Goal: Submit feedback/report problem

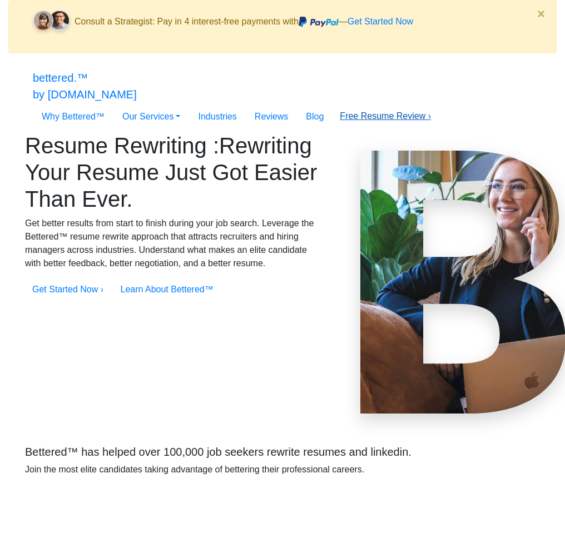
click at [431, 111] on link "Free Resume Review ›" at bounding box center [385, 115] width 91 height 9
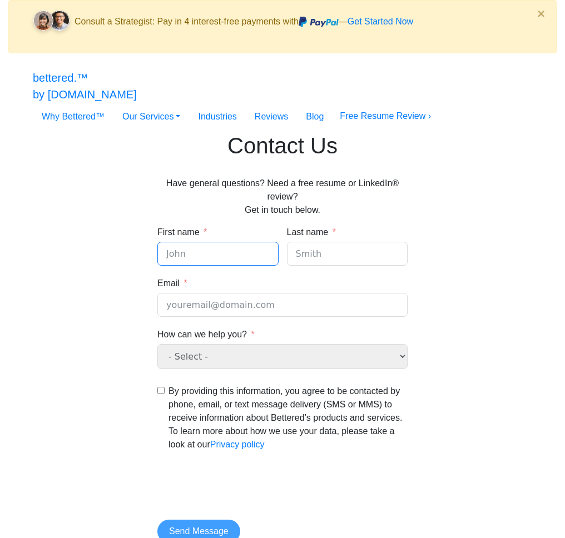
click at [259, 245] on input "First name" at bounding box center [217, 254] width 121 height 24
type input "test"
click at [351, 249] on input "t" at bounding box center [347, 254] width 121 height 24
type input "test"
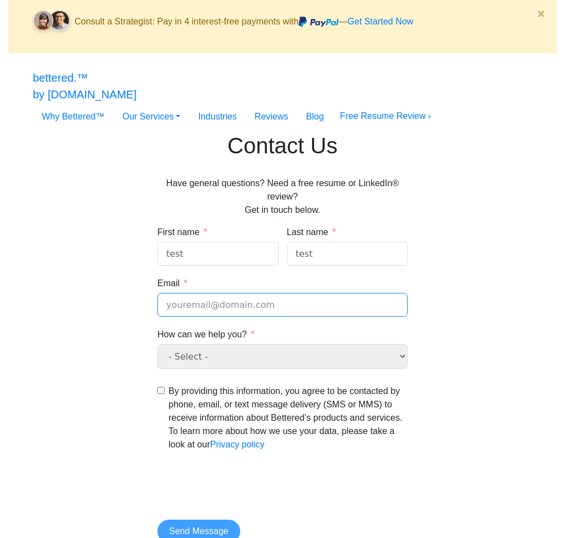
click at [295, 298] on input "Email" at bounding box center [282, 305] width 250 height 24
type input "test@tset.com"
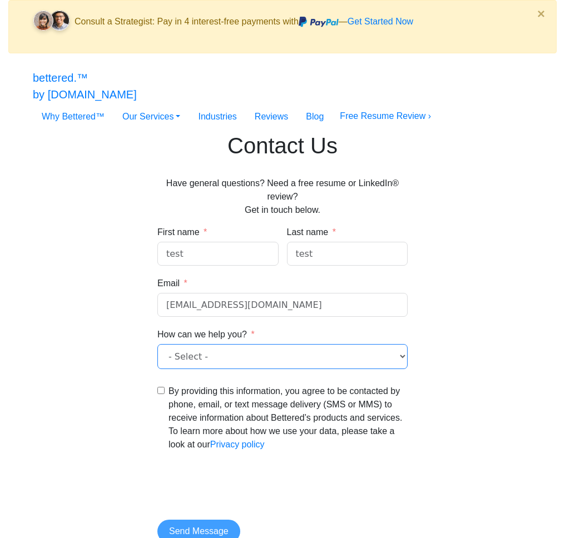
click at [267, 356] on select "- Select - General question Free resume and LinkedIn® review" at bounding box center [282, 356] width 250 height 25
click at [157, 344] on select "- Select - General question Free resume and LinkedIn® review" at bounding box center [282, 356] width 250 height 25
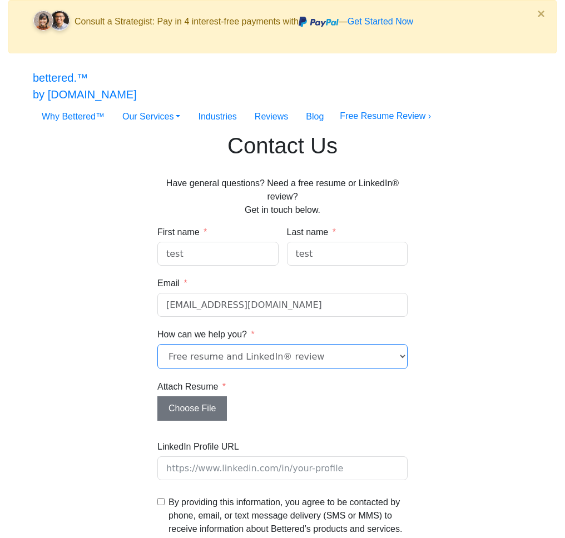
click at [203, 351] on select "- Select - General question Free resume and LinkedIn® review" at bounding box center [282, 356] width 250 height 25
select select "General question"
click at [157, 344] on select "- Select - General question Free resume and LinkedIn® review" at bounding box center [282, 356] width 250 height 25
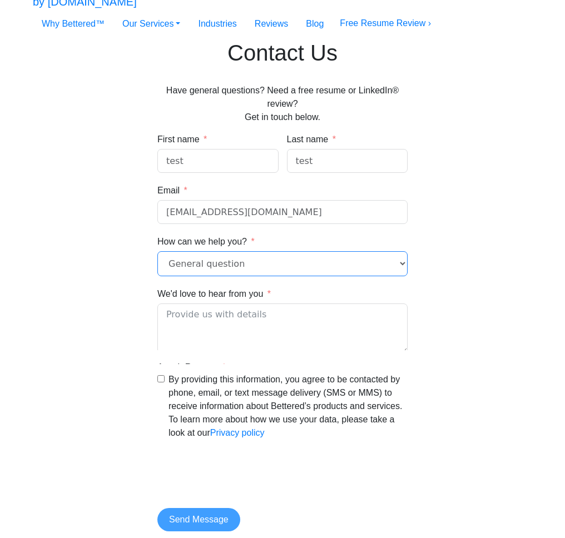
scroll to position [100, 0]
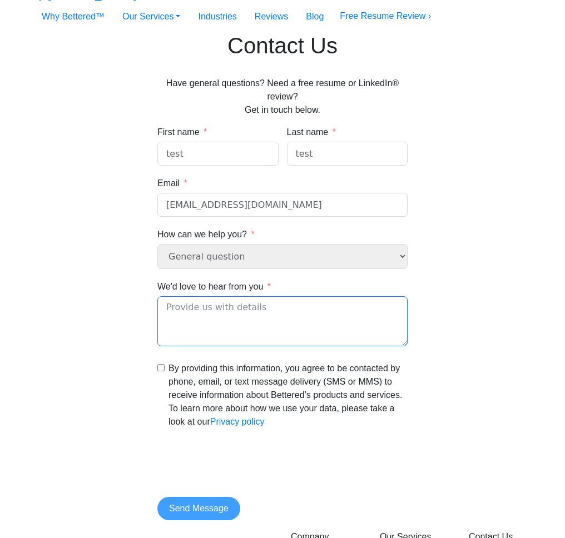
click at [181, 309] on textarea "We'd love to hear from you" at bounding box center [282, 321] width 250 height 50
type textarea "test"
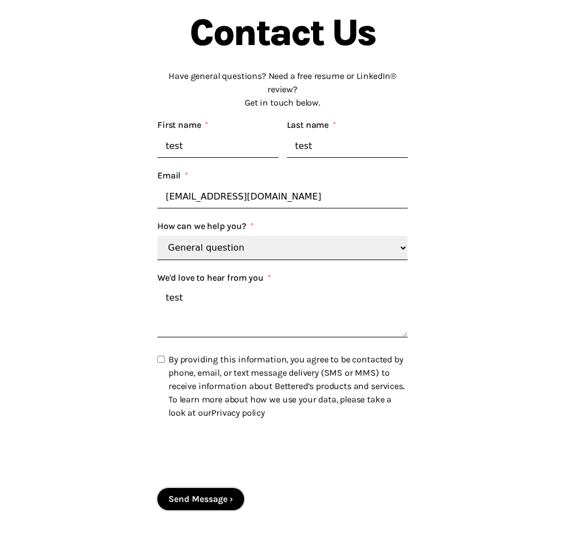
click at [160, 356] on input "By providing this information, you agree to be contacted by phone, email, or te…" at bounding box center [160, 359] width 7 height 7
checkbox input "true"
click at [194, 498] on button "Send Message" at bounding box center [200, 499] width 87 height 22
